Goal: Task Accomplishment & Management: Manage account settings

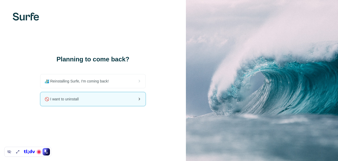
click at [109, 104] on div "🚫 I want to uninstall" at bounding box center [92, 99] width 105 height 14
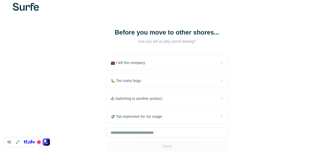
scroll to position [38, 0]
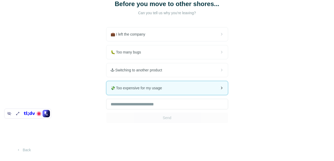
click at [106, 90] on div "💸 Too expensive for my usage" at bounding box center [167, 88] width 122 height 14
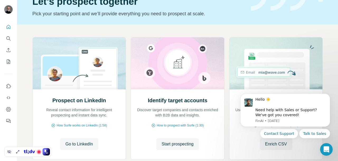
scroll to position [33, 0]
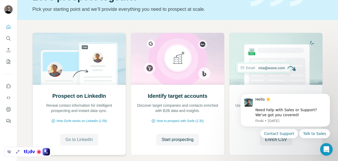
click at [75, 141] on span "Go to LinkedIn" at bounding box center [79, 140] width 27 height 6
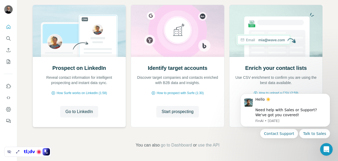
scroll to position [61, 0]
click at [7, 108] on icon "Dashboard" at bounding box center [8, 109] width 5 height 5
click at [10, 109] on icon "Dashboard" at bounding box center [8, 109] width 5 height 5
